Goal: Information Seeking & Learning: Learn about a topic

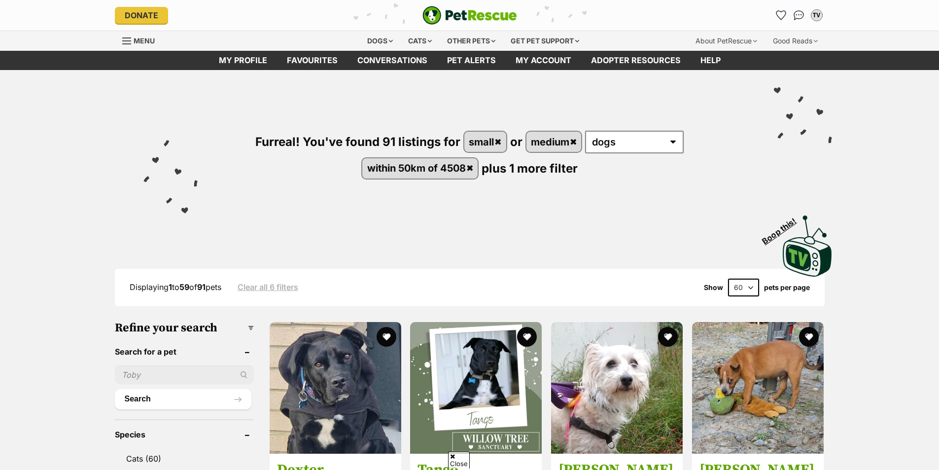
scroll to position [247, 0]
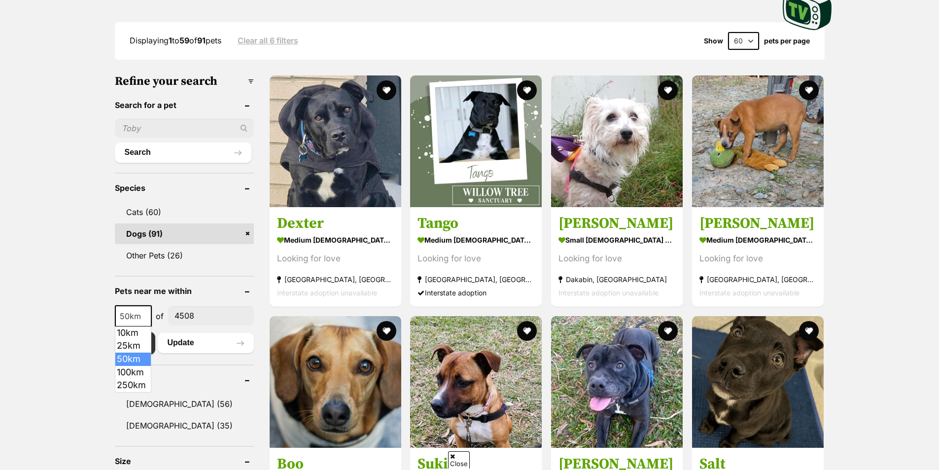
click at [145, 317] on b at bounding box center [145, 316] width 5 height 3
drag, startPoint x: 138, startPoint y: 386, endPoint x: 194, endPoint y: 338, distance: 73.8
select select "250"
click at [214, 343] on button "Update" at bounding box center [206, 343] width 96 height 20
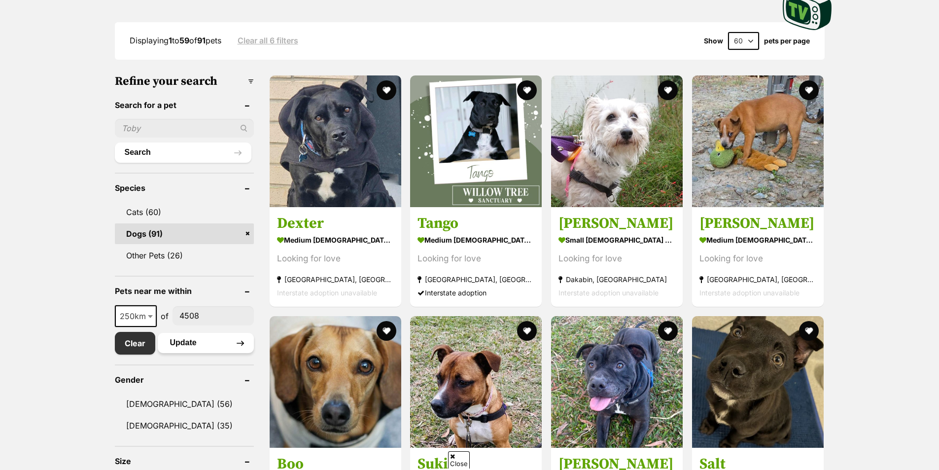
click at [208, 344] on button "Update" at bounding box center [206, 343] width 96 height 20
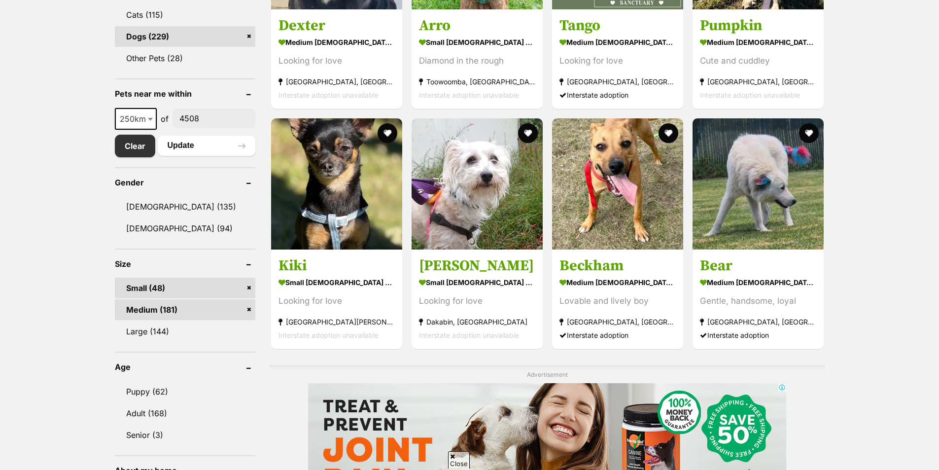
click at [182, 309] on link "Medium (181)" at bounding box center [185, 309] width 141 height 21
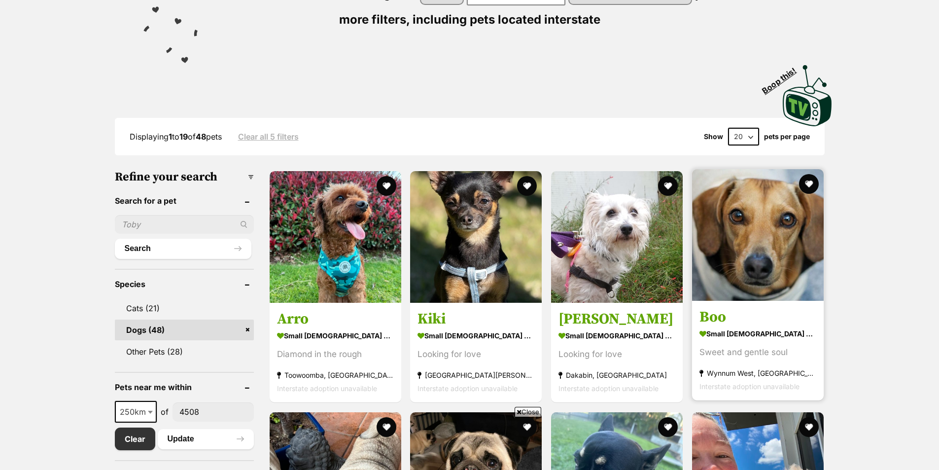
click at [762, 251] on img at bounding box center [758, 235] width 132 height 132
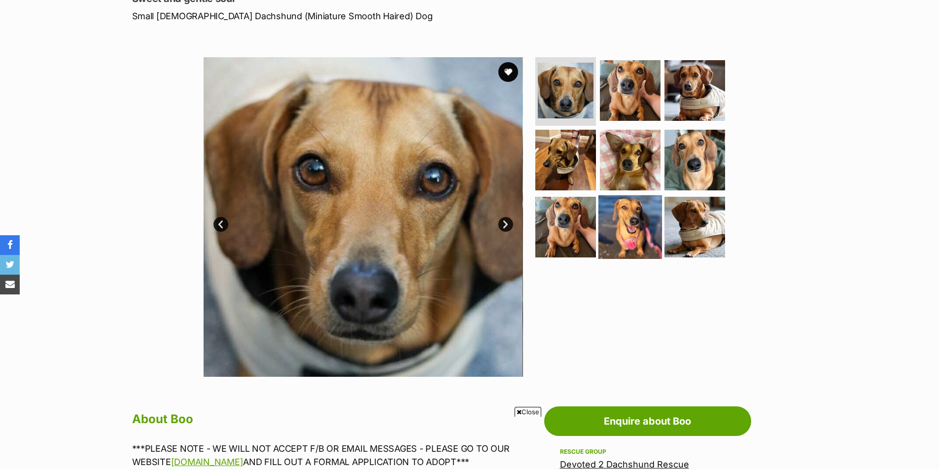
click at [636, 243] on img at bounding box center [631, 227] width 64 height 64
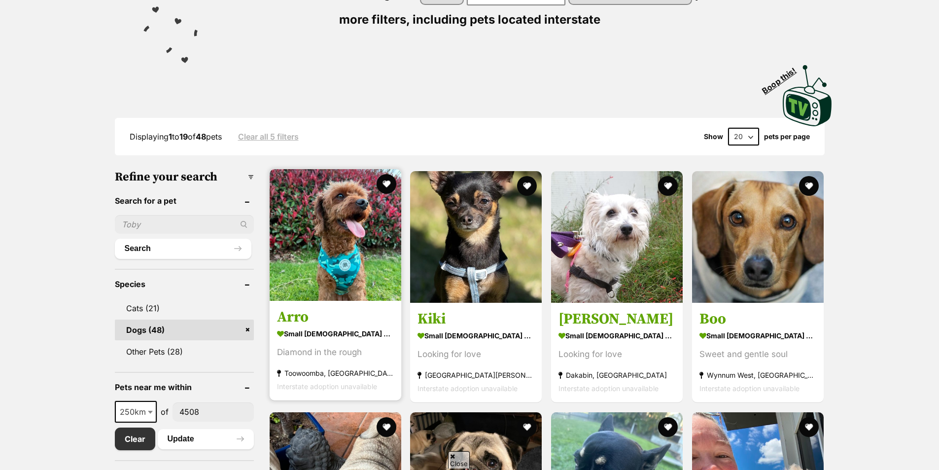
click at [368, 219] on img at bounding box center [336, 235] width 132 height 132
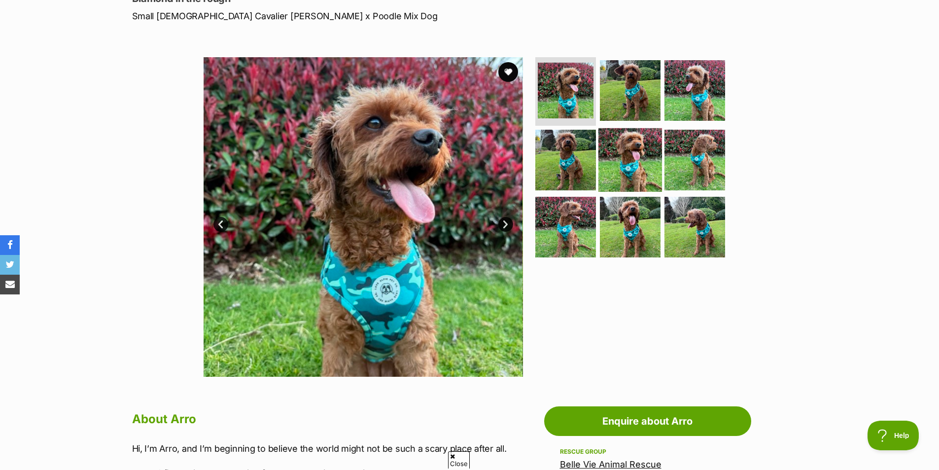
click at [629, 147] on img at bounding box center [631, 160] width 64 height 64
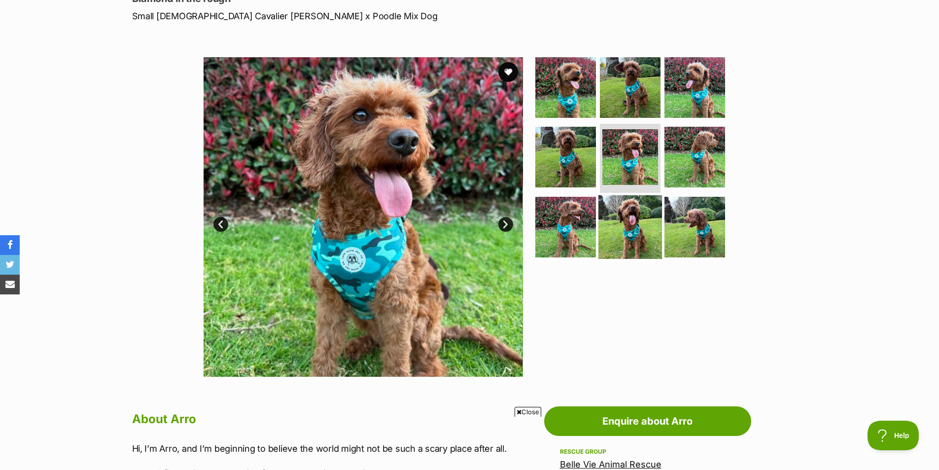
click at [632, 223] on img at bounding box center [631, 227] width 64 height 64
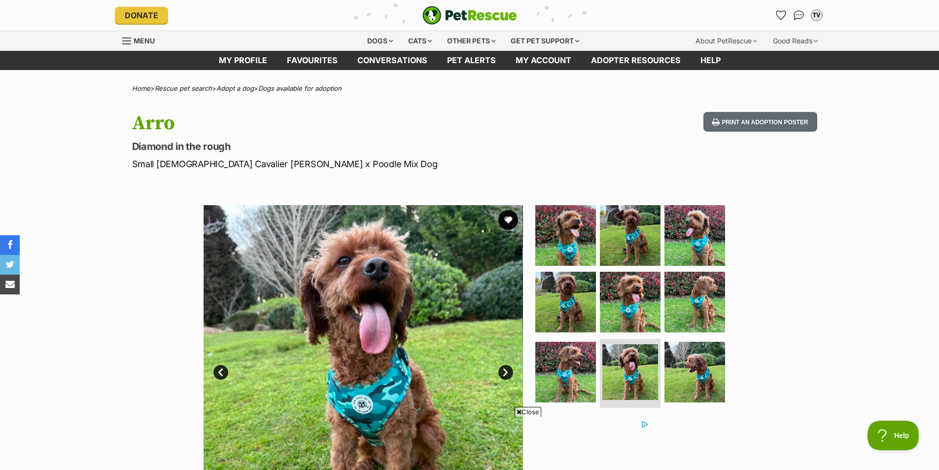
scroll to position [1658, 0]
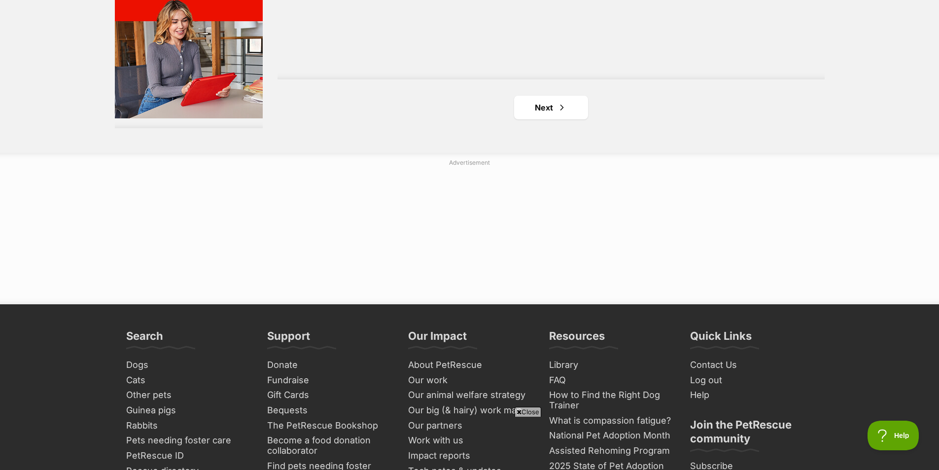
scroll to position [1874, 0]
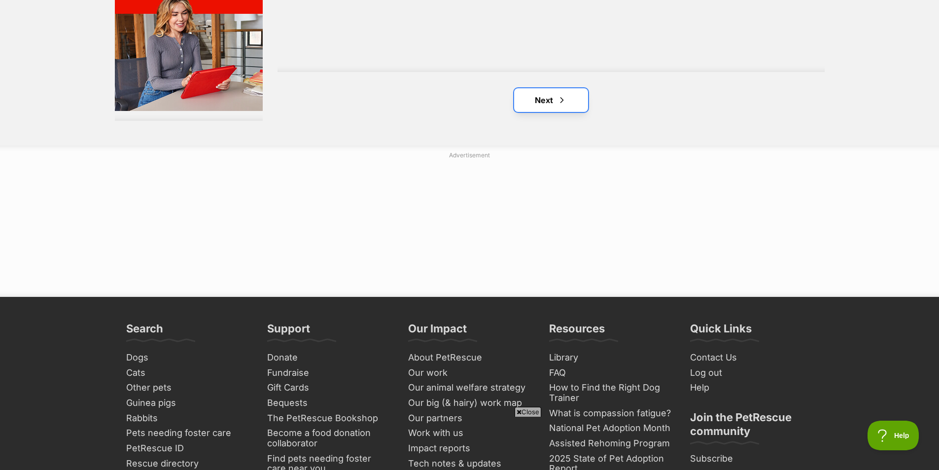
click at [556, 103] on link "Next" at bounding box center [551, 100] width 74 height 24
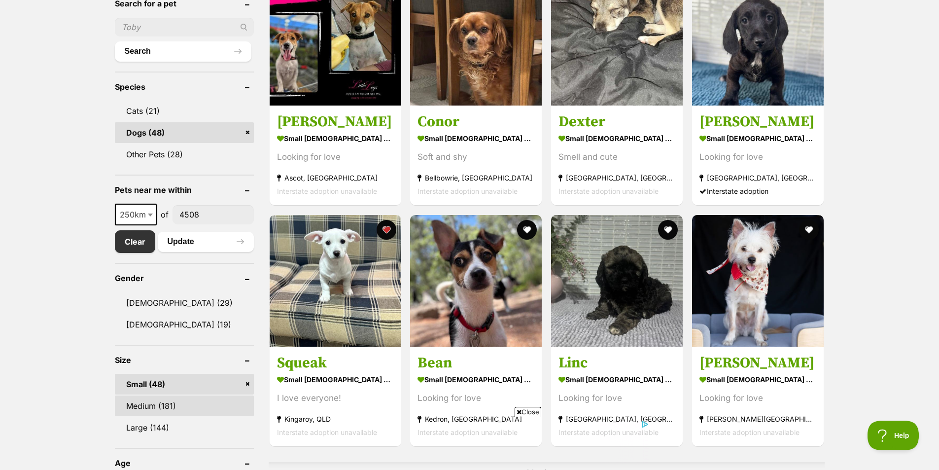
click at [154, 412] on link "Medium (181)" at bounding box center [184, 405] width 139 height 21
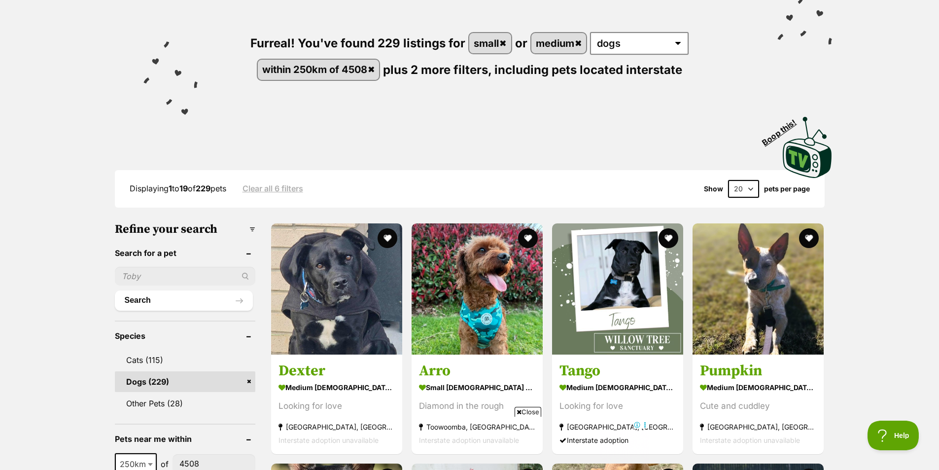
click at [750, 193] on select "20 40 60" at bounding box center [743, 189] width 31 height 18
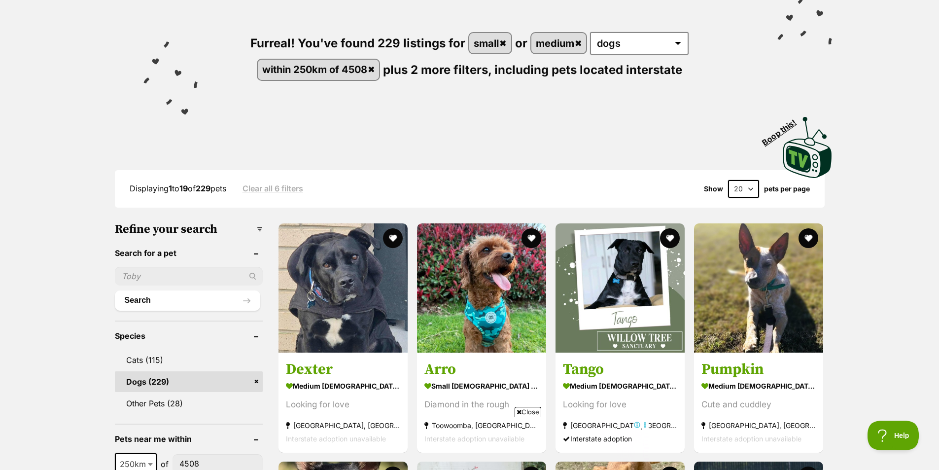
select select "60"
click at [728, 180] on select "20 40 60" at bounding box center [743, 189] width 31 height 18
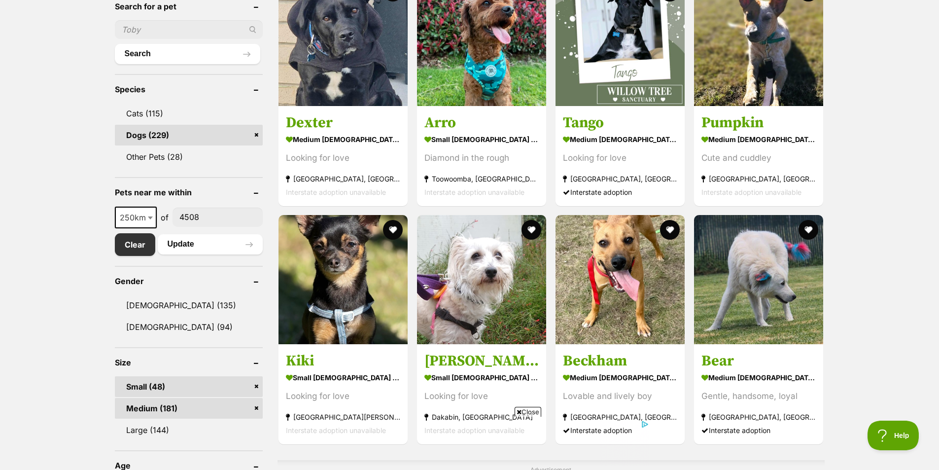
click at [167, 386] on link "Small (48)" at bounding box center [189, 386] width 148 height 21
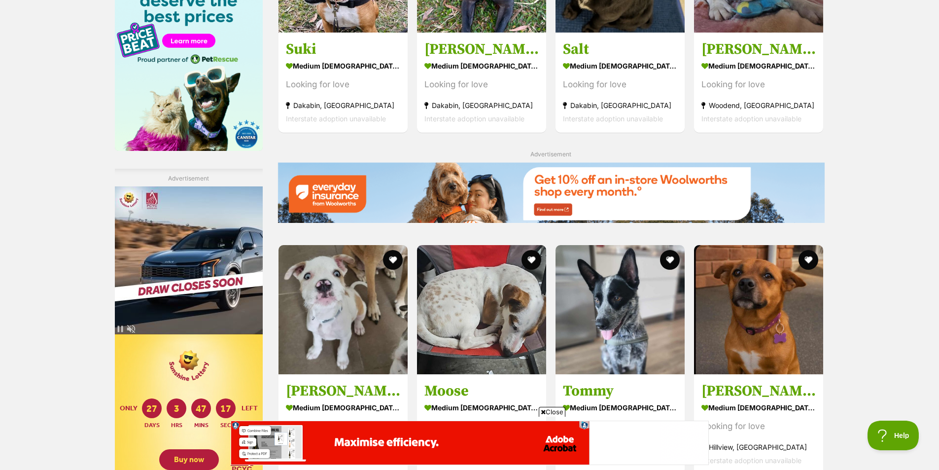
scroll to position [1331, 0]
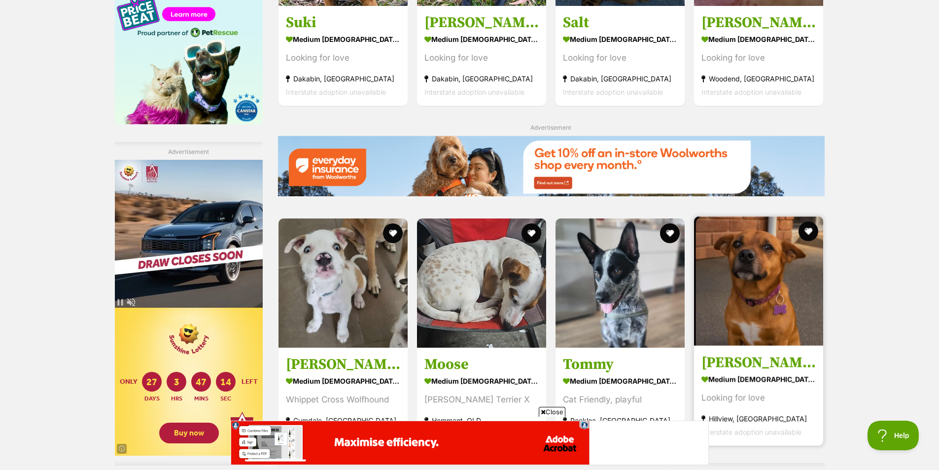
click at [744, 298] on img at bounding box center [758, 280] width 129 height 129
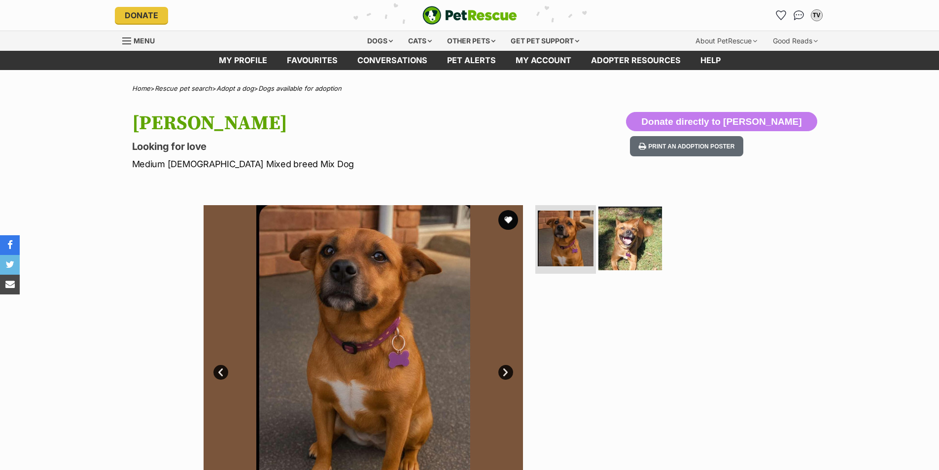
click at [626, 242] on img at bounding box center [631, 238] width 64 height 64
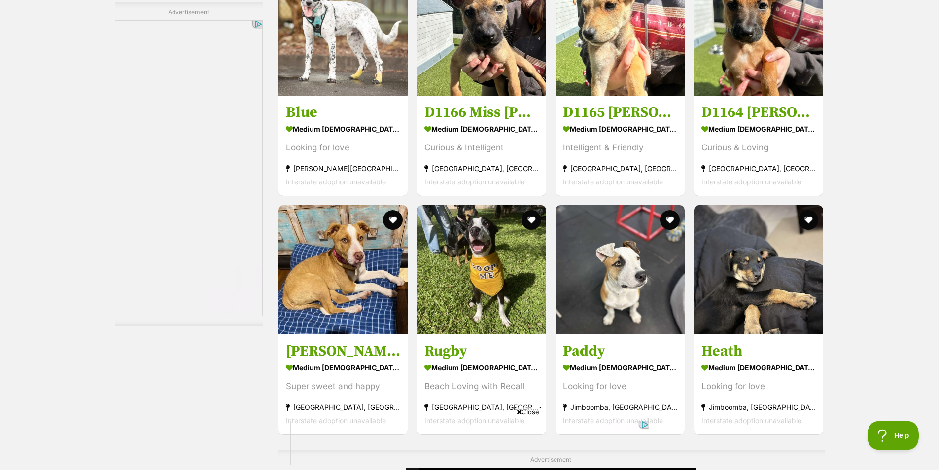
scroll to position [4043, 0]
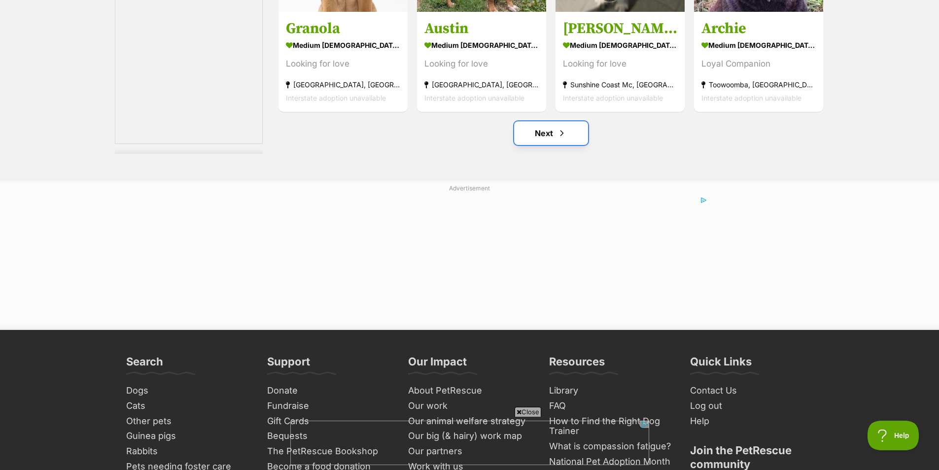
click at [557, 127] on span "Next page" at bounding box center [562, 133] width 10 height 12
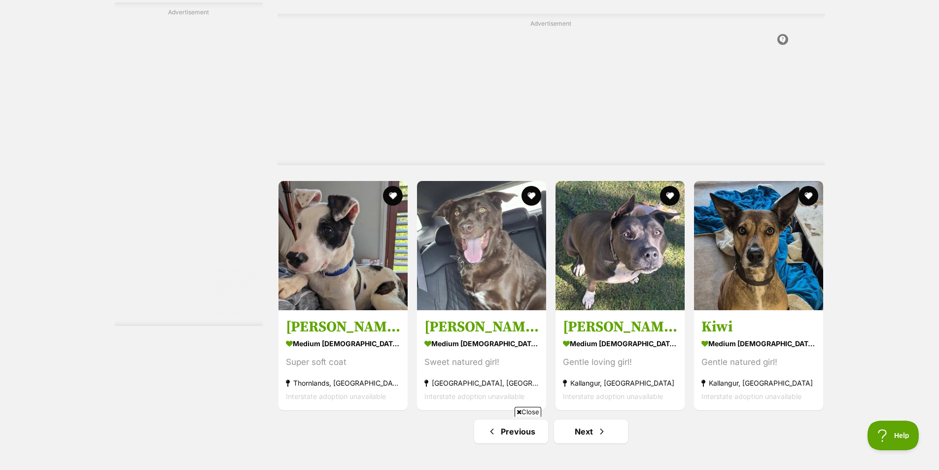
scroll to position [5079, 0]
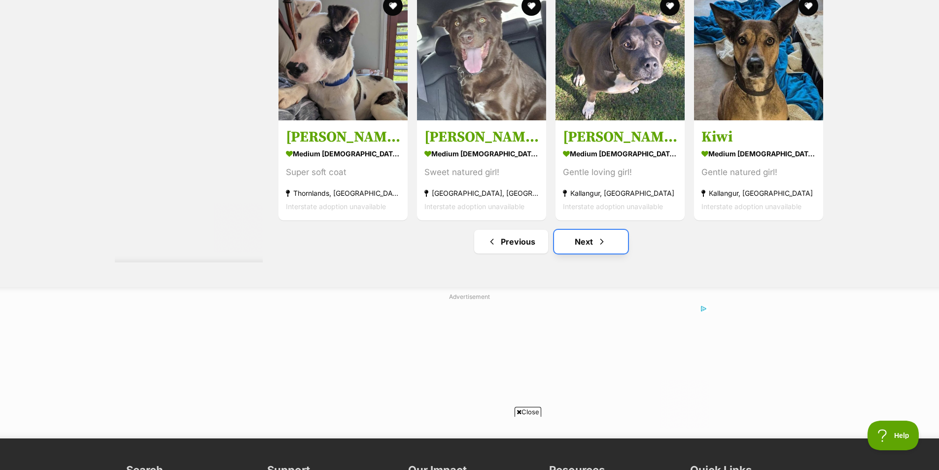
click at [591, 251] on link "Next" at bounding box center [591, 242] width 74 height 24
